Goal: Transaction & Acquisition: Purchase product/service

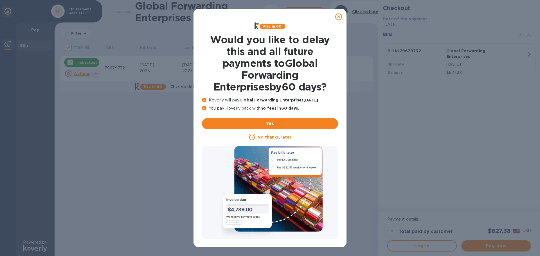
click at [338, 17] on icon at bounding box center [338, 16] width 7 height 7
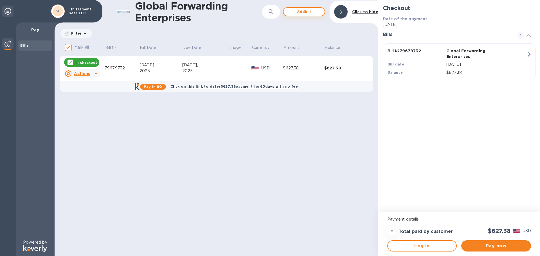
click at [299, 13] on span "Add bill" at bounding box center [304, 11] width 32 height 7
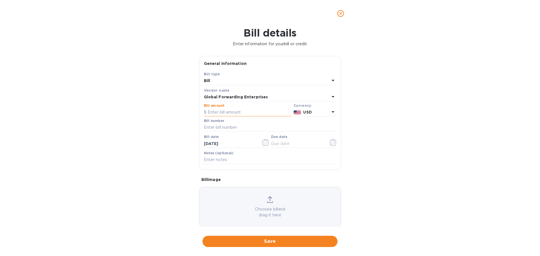
click at [220, 114] on input "text" at bounding box center [247, 112] width 87 height 8
type input "463.17"
click at [225, 128] on input "text" at bounding box center [270, 127] width 132 height 8
paste input "79677903"
type input "79677903"
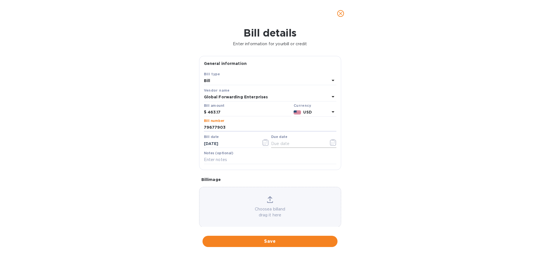
click at [280, 146] on input "text" at bounding box center [297, 143] width 53 height 8
type input "9_/__/____"
click at [330, 143] on icon "button" at bounding box center [333, 142] width 6 height 7
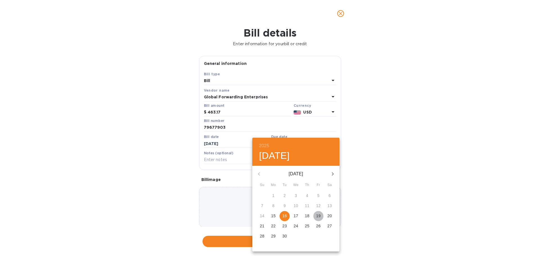
click at [320, 216] on p "19" at bounding box center [318, 216] width 4 height 6
type input "[DATE]"
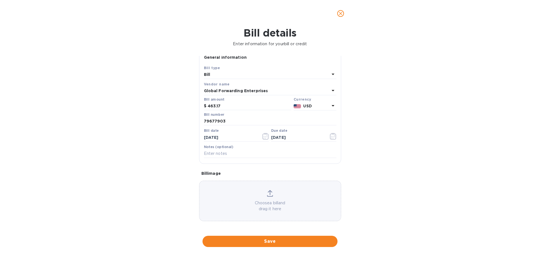
scroll to position [7, 0]
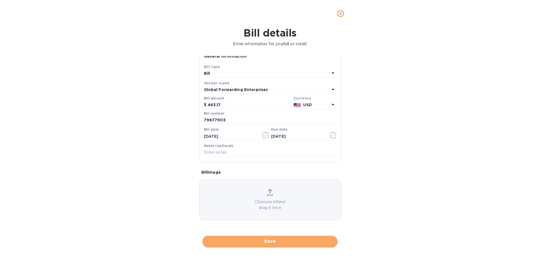
click at [265, 241] on span "Save" at bounding box center [270, 241] width 126 height 7
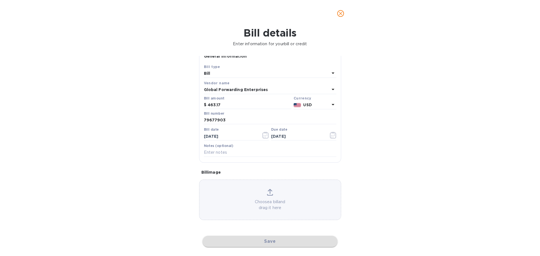
checkbox input "false"
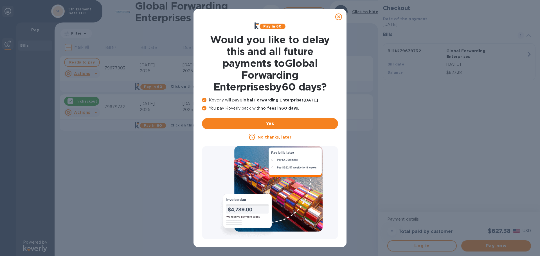
click at [338, 19] on icon at bounding box center [338, 16] width 7 height 7
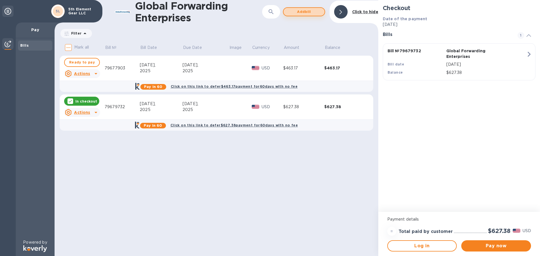
click at [307, 13] on span "Add bill" at bounding box center [304, 11] width 32 height 7
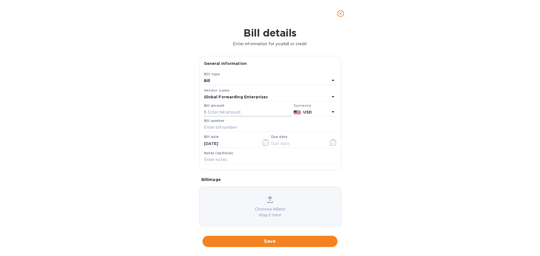
click at [233, 112] on input "text" at bounding box center [247, 112] width 87 height 8
type input "531.26"
click at [233, 127] on input "text" at bounding box center [270, 127] width 132 height 8
paste input "79677889"
type input "79677889"
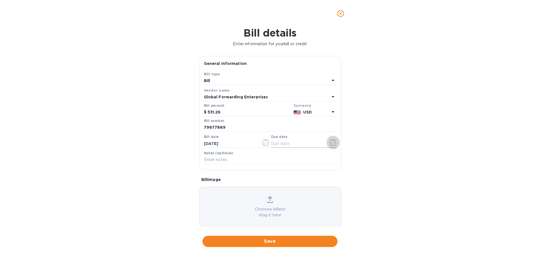
click at [330, 143] on icon "button" at bounding box center [333, 142] width 6 height 7
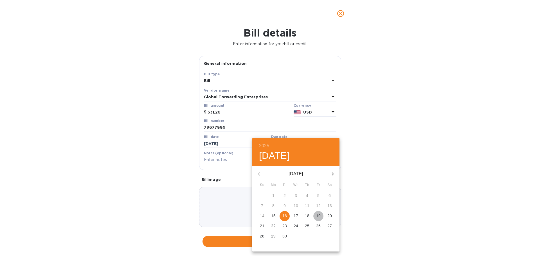
click at [318, 218] on p "19" at bounding box center [318, 216] width 4 height 6
type input "[DATE]"
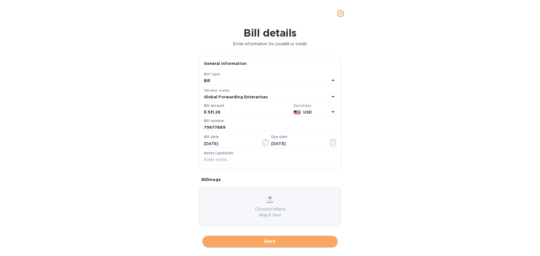
click at [262, 243] on span "Save" at bounding box center [270, 241] width 126 height 7
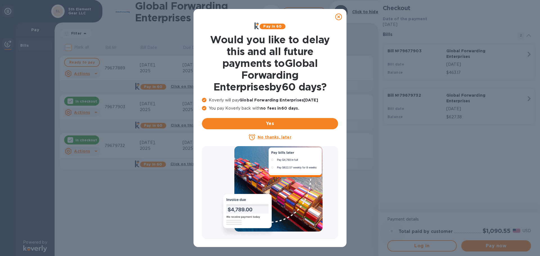
click at [340, 17] on icon at bounding box center [338, 16] width 7 height 7
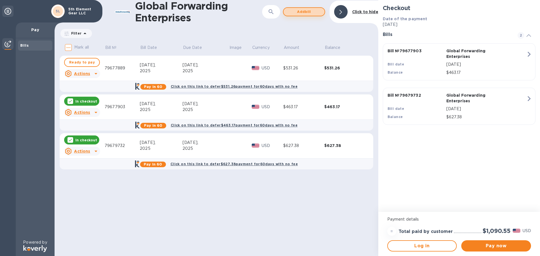
click at [312, 13] on span "Add bill" at bounding box center [304, 11] width 32 height 7
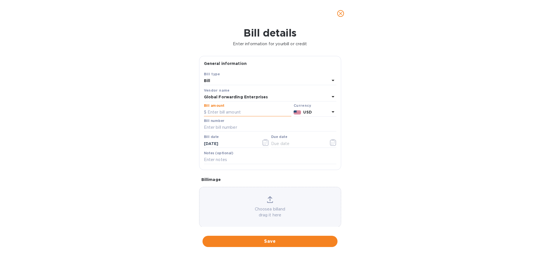
click at [231, 113] on input "text" at bounding box center [247, 112] width 87 height 8
type input "418.08"
click at [225, 123] on input "text" at bounding box center [270, 127] width 132 height 8
paste input "79677592"
type input "79677592"
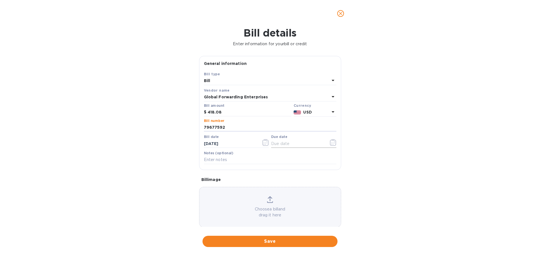
click at [330, 141] on icon "button" at bounding box center [333, 142] width 6 height 7
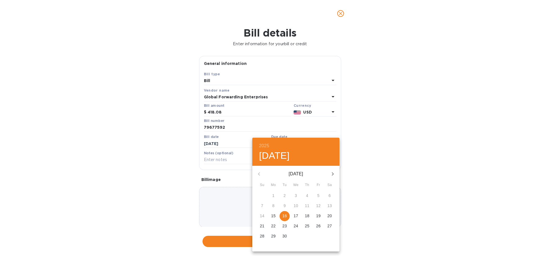
click at [319, 216] on p "19" at bounding box center [318, 216] width 4 height 6
type input "[DATE]"
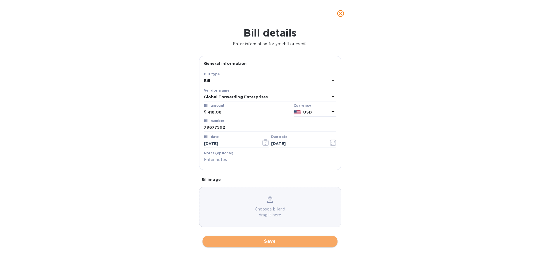
click at [255, 238] on span "Save" at bounding box center [270, 241] width 126 height 7
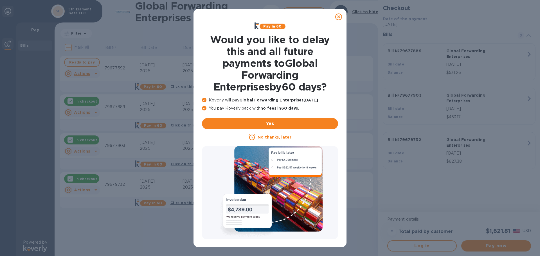
click at [336, 17] on icon at bounding box center [338, 16] width 7 height 7
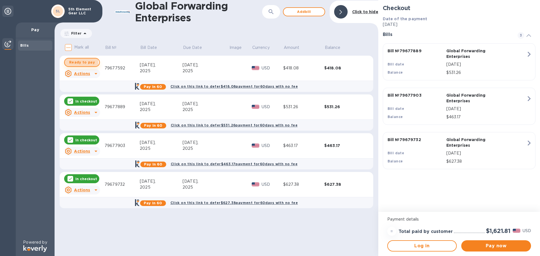
click at [76, 63] on span "Ready to pay" at bounding box center [82, 62] width 26 height 7
checkbox input "true"
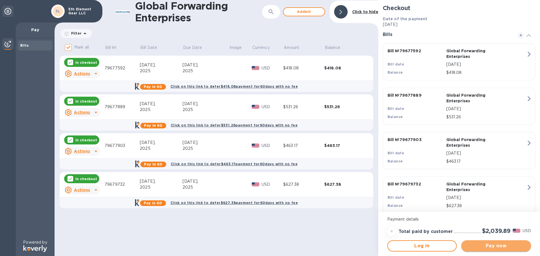
click at [499, 246] on span "Pay now" at bounding box center [495, 246] width 61 height 7
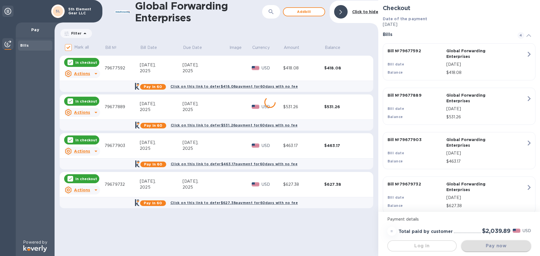
scroll to position [0, 0]
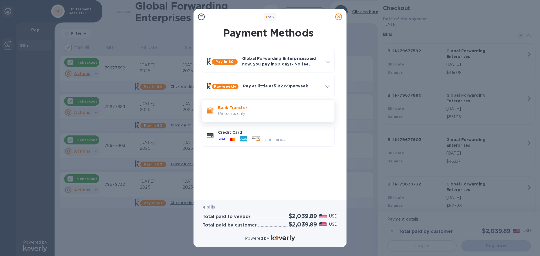
click at [248, 111] on p "US banks only." at bounding box center [274, 114] width 112 height 6
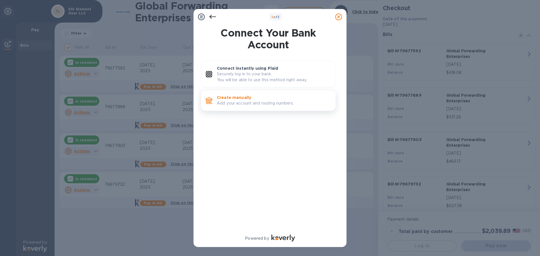
click at [230, 103] on p "Add your account and routing numbers." at bounding box center [274, 103] width 114 height 6
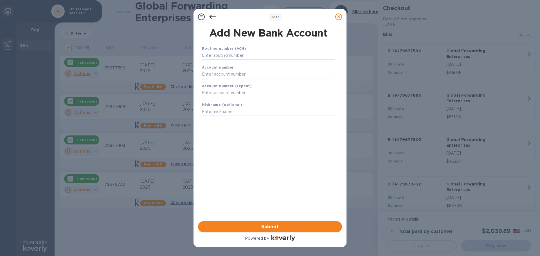
click at [232, 55] on input "text" at bounding box center [268, 55] width 133 height 8
paste input "072000326"
type input "072000326"
click at [241, 83] on input "text" at bounding box center [268, 81] width 133 height 8
paste input "865288895"
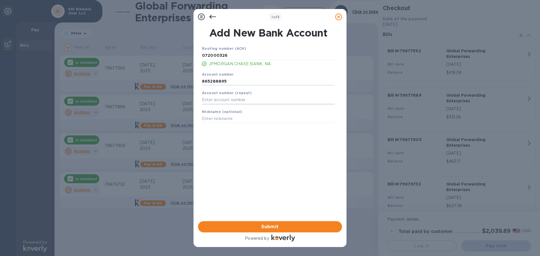
type input "865288895"
click at [232, 104] on input "text" at bounding box center [268, 100] width 133 height 8
paste input "865288895"
type input "865288895"
click at [217, 120] on input "text" at bounding box center [268, 119] width 133 height 8
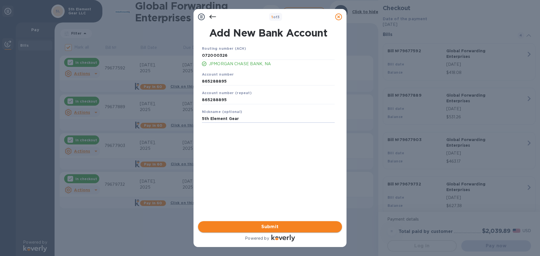
type input "5th Element Gear"
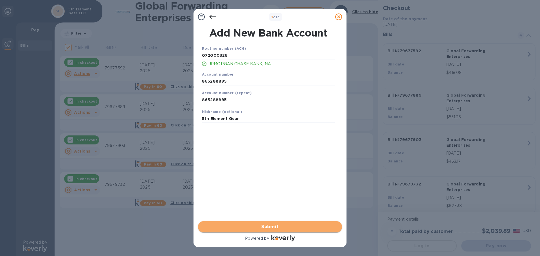
click at [223, 226] on span "Submit" at bounding box center [269, 226] width 135 height 7
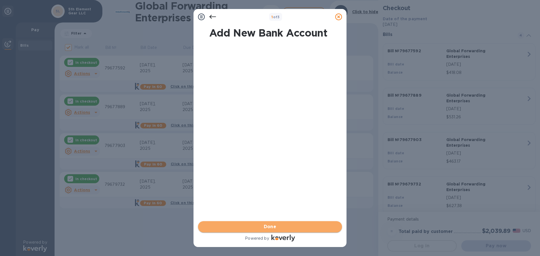
click at [222, 226] on span "Done" at bounding box center [269, 226] width 135 height 7
click at [223, 226] on span "Submit" at bounding box center [269, 226] width 135 height 7
